Goal: Communication & Community: Answer question/provide support

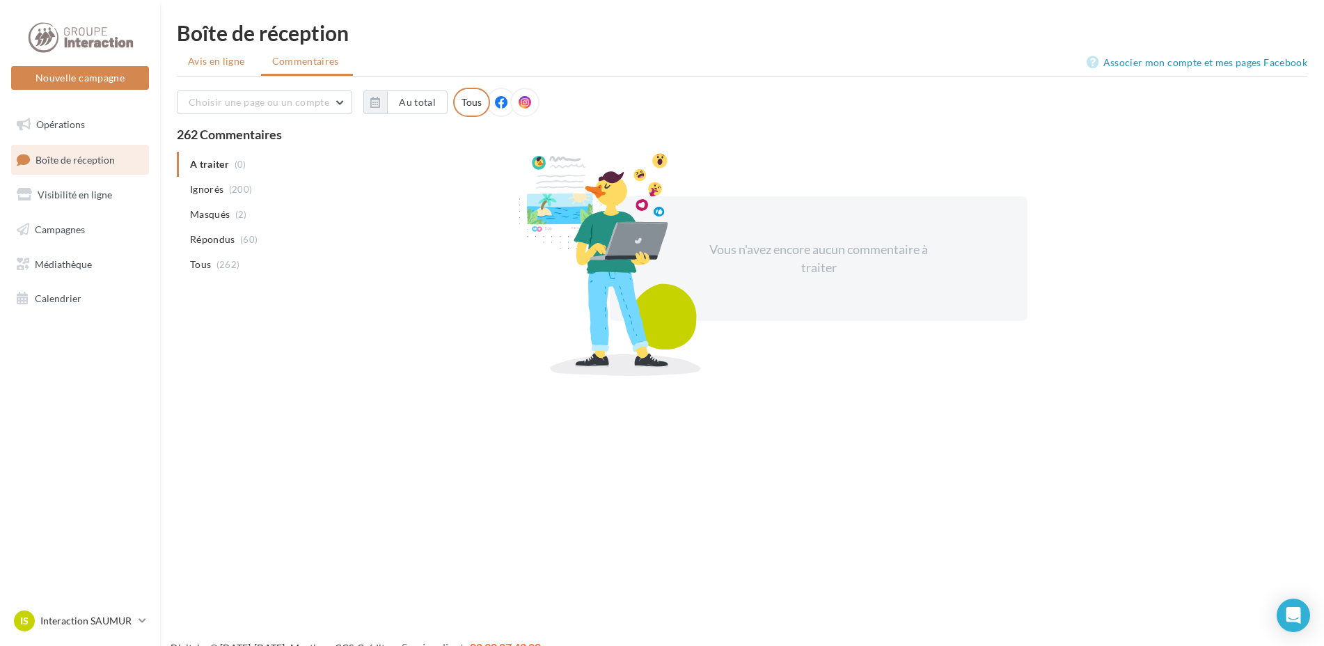
click at [232, 58] on span "Avis en ligne" at bounding box center [216, 61] width 57 height 14
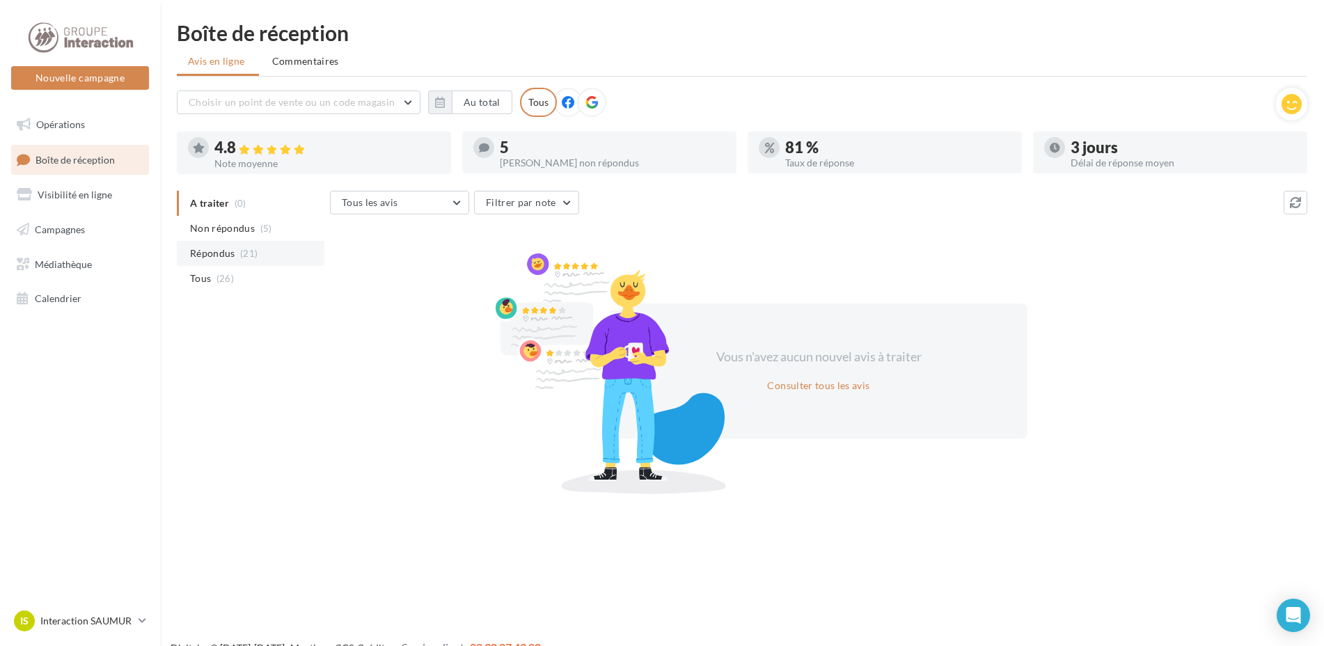
click at [221, 254] on span "Répondus" at bounding box center [212, 253] width 45 height 14
